Goal: Understand process/instructions

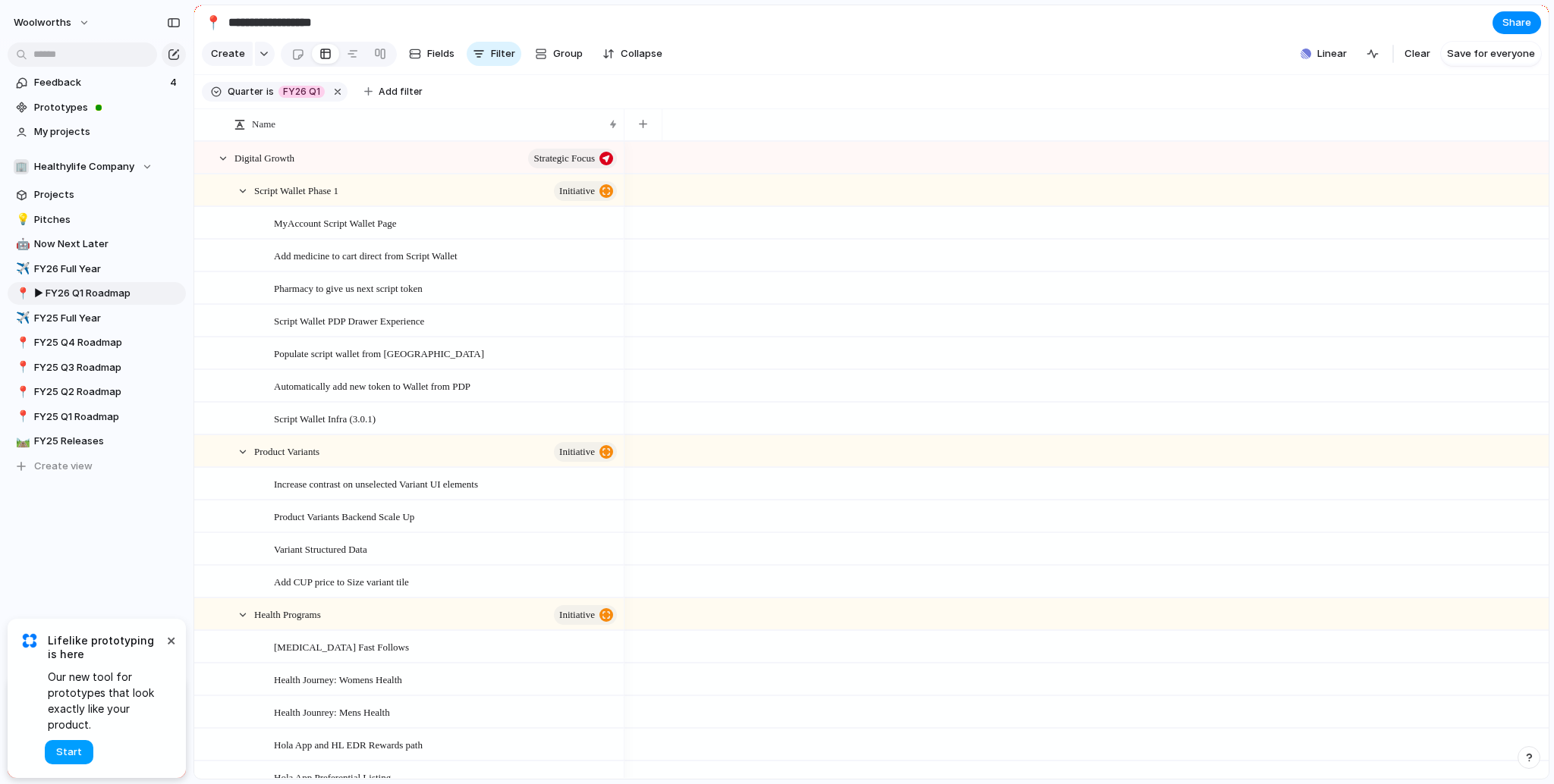
click at [79, 751] on span "Start" at bounding box center [69, 753] width 26 height 15
